Goal: Answer question/provide support

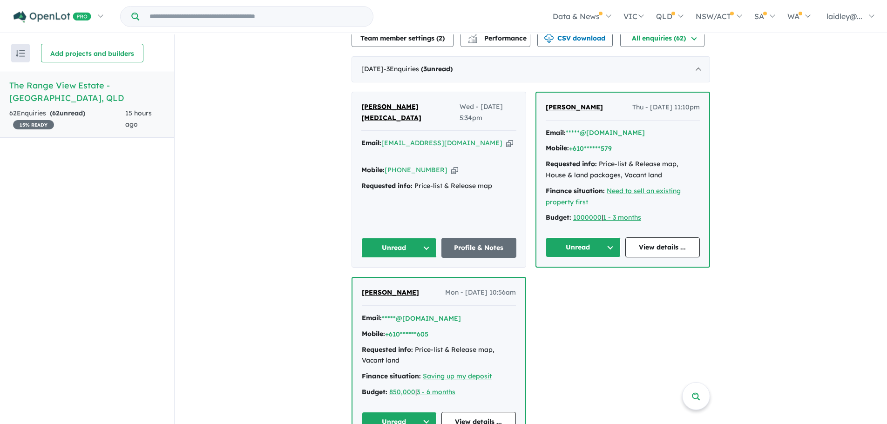
scroll to position [243, 0]
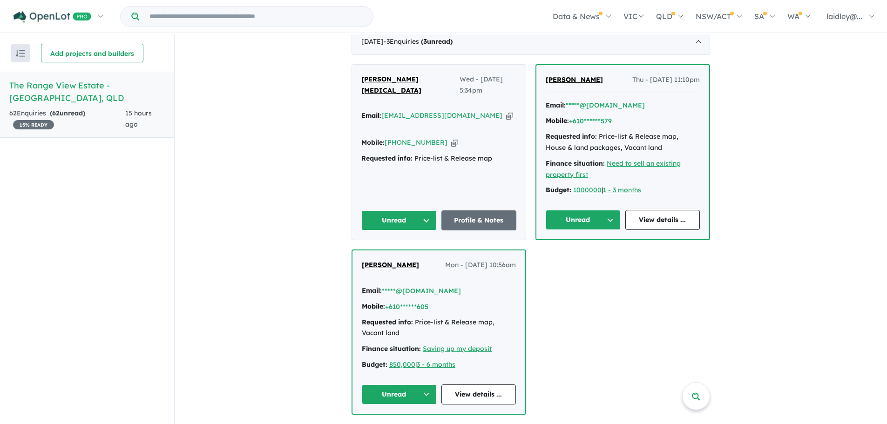
scroll to position [271, 0]
click at [451, 138] on icon "button" at bounding box center [454, 143] width 7 height 10
click at [475, 111] on div "Email: jadeannelloyd@hotmail.com Copied!" at bounding box center [438, 122] width 155 height 22
click at [506, 111] on icon "button" at bounding box center [509, 116] width 7 height 10
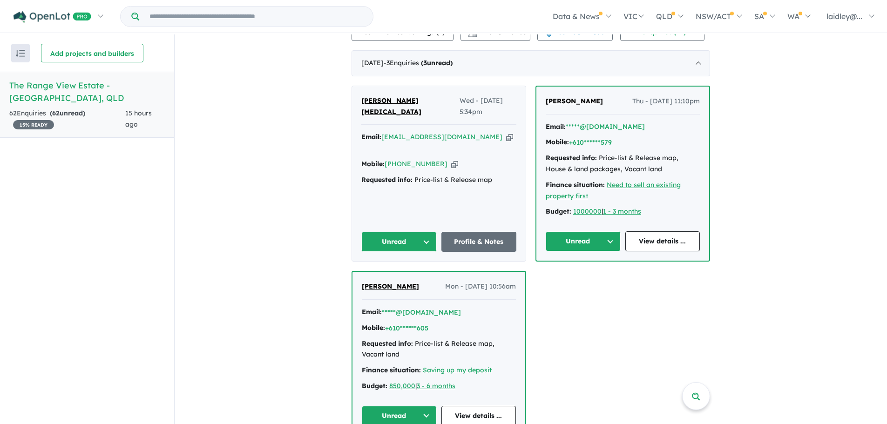
scroll to position [269, 0]
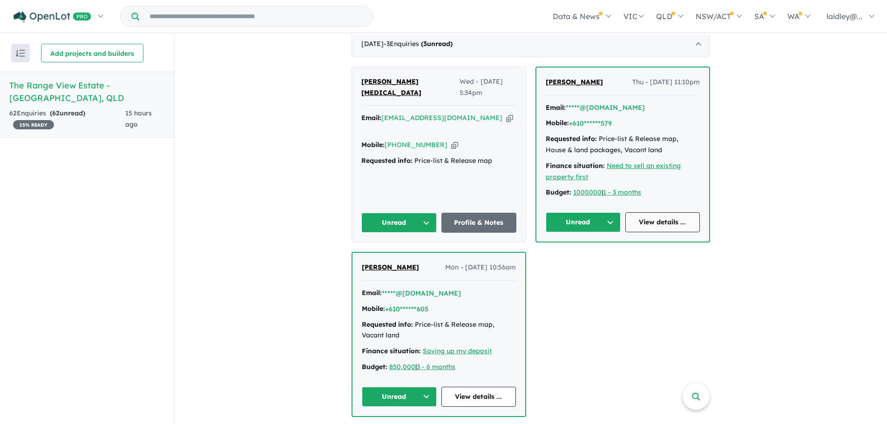
click at [646, 212] on link "View details ..." at bounding box center [663, 222] width 75 height 20
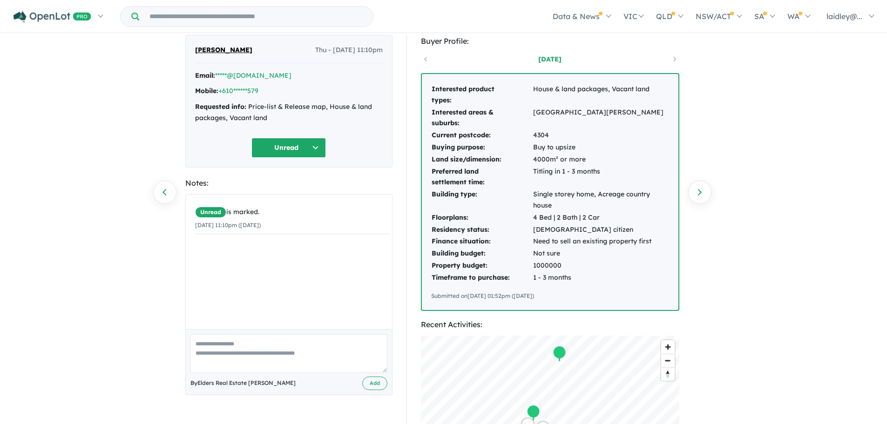
scroll to position [4, 0]
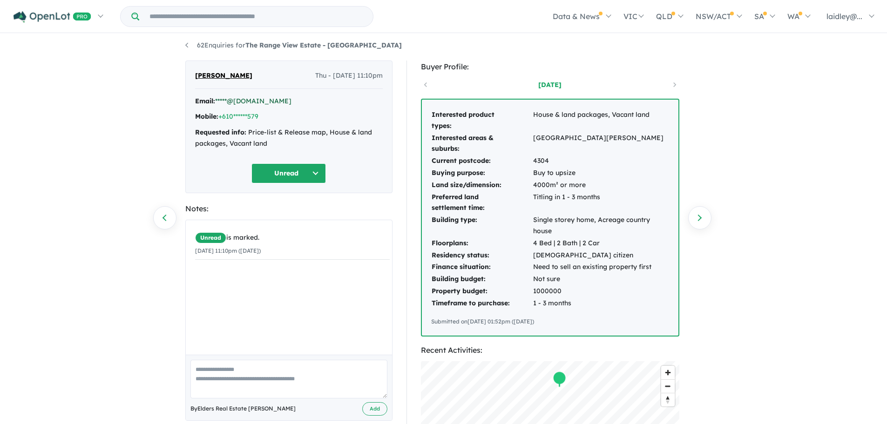
click at [262, 102] on link "*****@[DOMAIN_NAME]" at bounding box center [253, 101] width 76 height 8
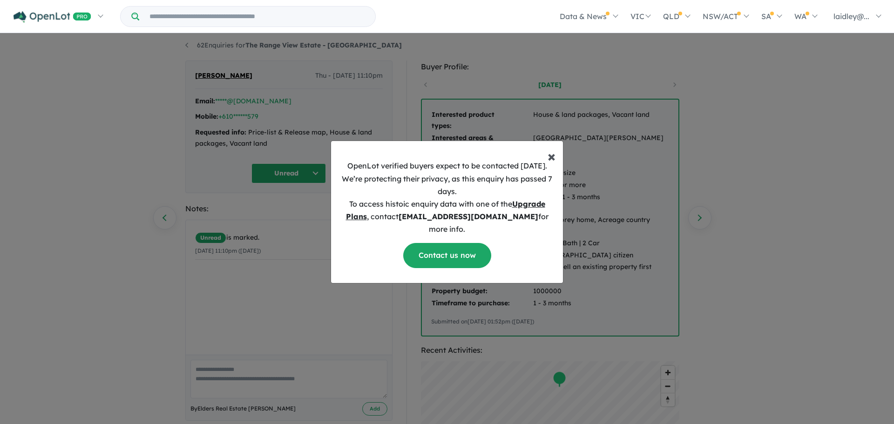
click at [554, 160] on span "×" at bounding box center [552, 156] width 8 height 19
